Goal: Task Accomplishment & Management: Use online tool/utility

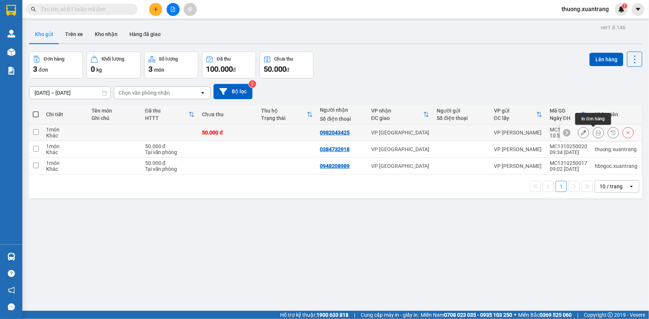
click at [596, 134] on icon at bounding box center [598, 132] width 5 height 5
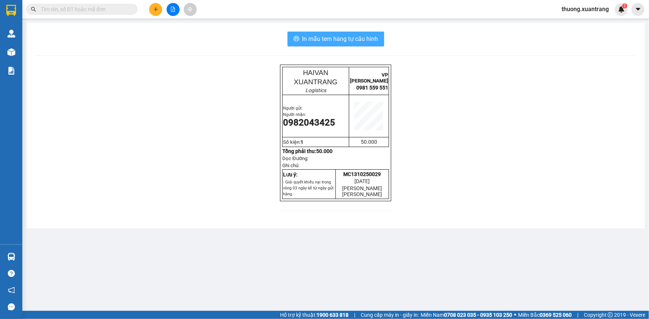
click at [367, 41] on span "In mẫu tem hàng tự cấu hình" at bounding box center [340, 38] width 76 height 9
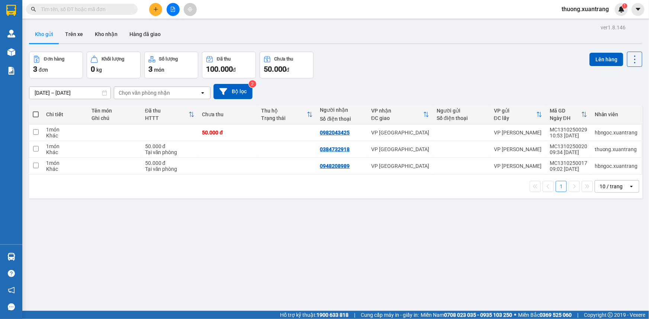
click at [97, 4] on span at bounding box center [82, 9] width 112 height 11
click at [97, 7] on input "text" at bounding box center [85, 9] width 88 height 8
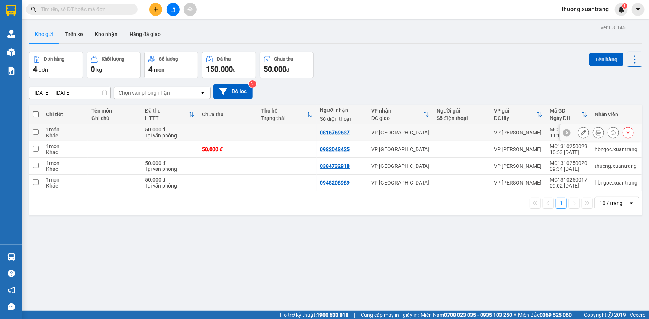
click at [596, 132] on icon at bounding box center [598, 132] width 5 height 5
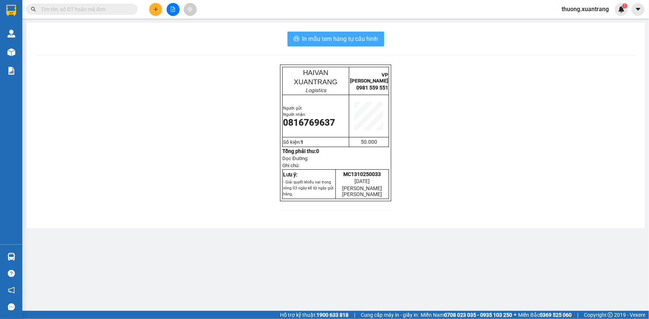
click at [377, 42] on span "In mẫu tem hàng tự cấu hình" at bounding box center [340, 38] width 76 height 9
